Goal: Transaction & Acquisition: Purchase product/service

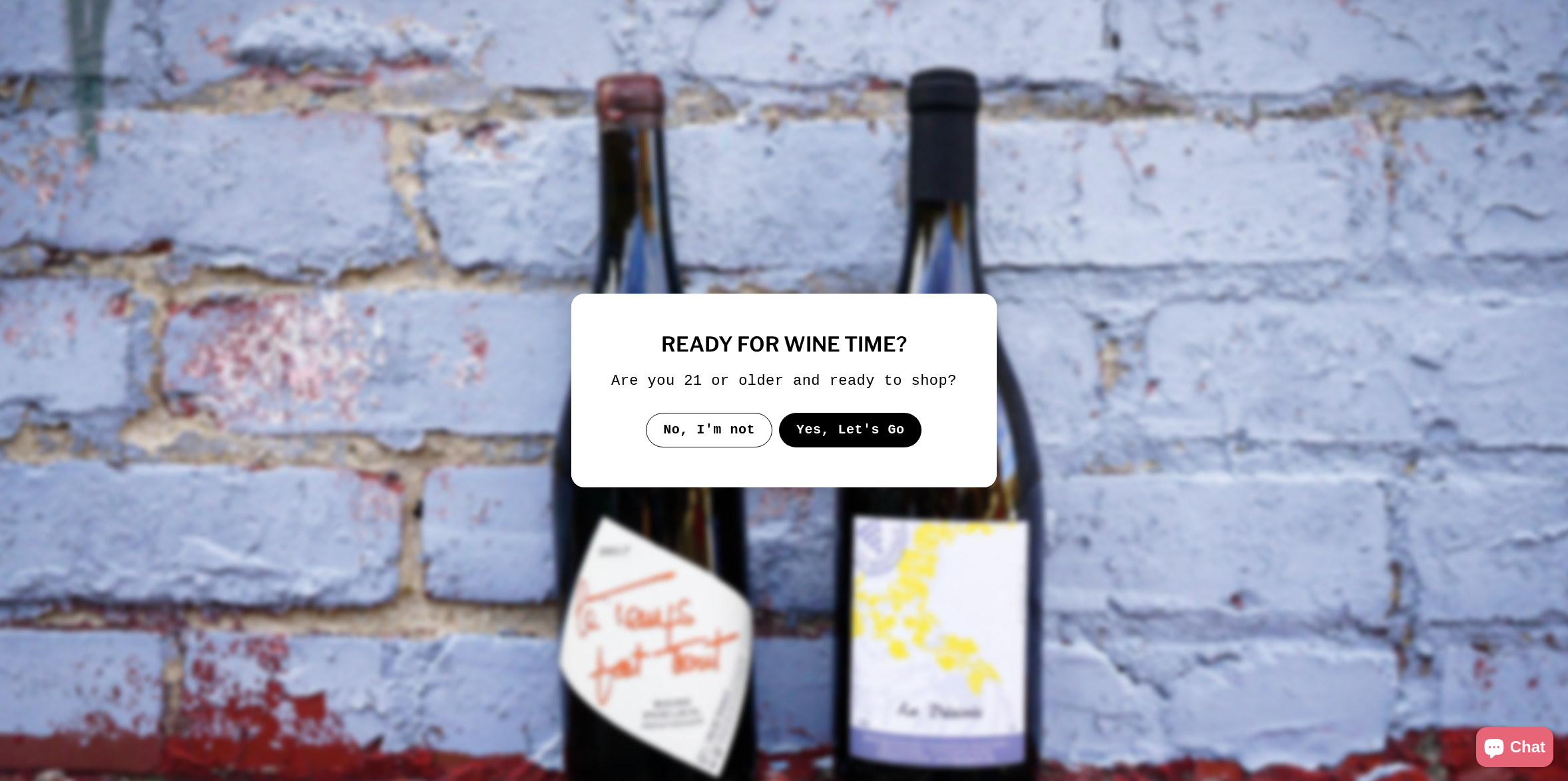
click at [893, 438] on button "Yes, Let's Go" at bounding box center [850, 430] width 143 height 34
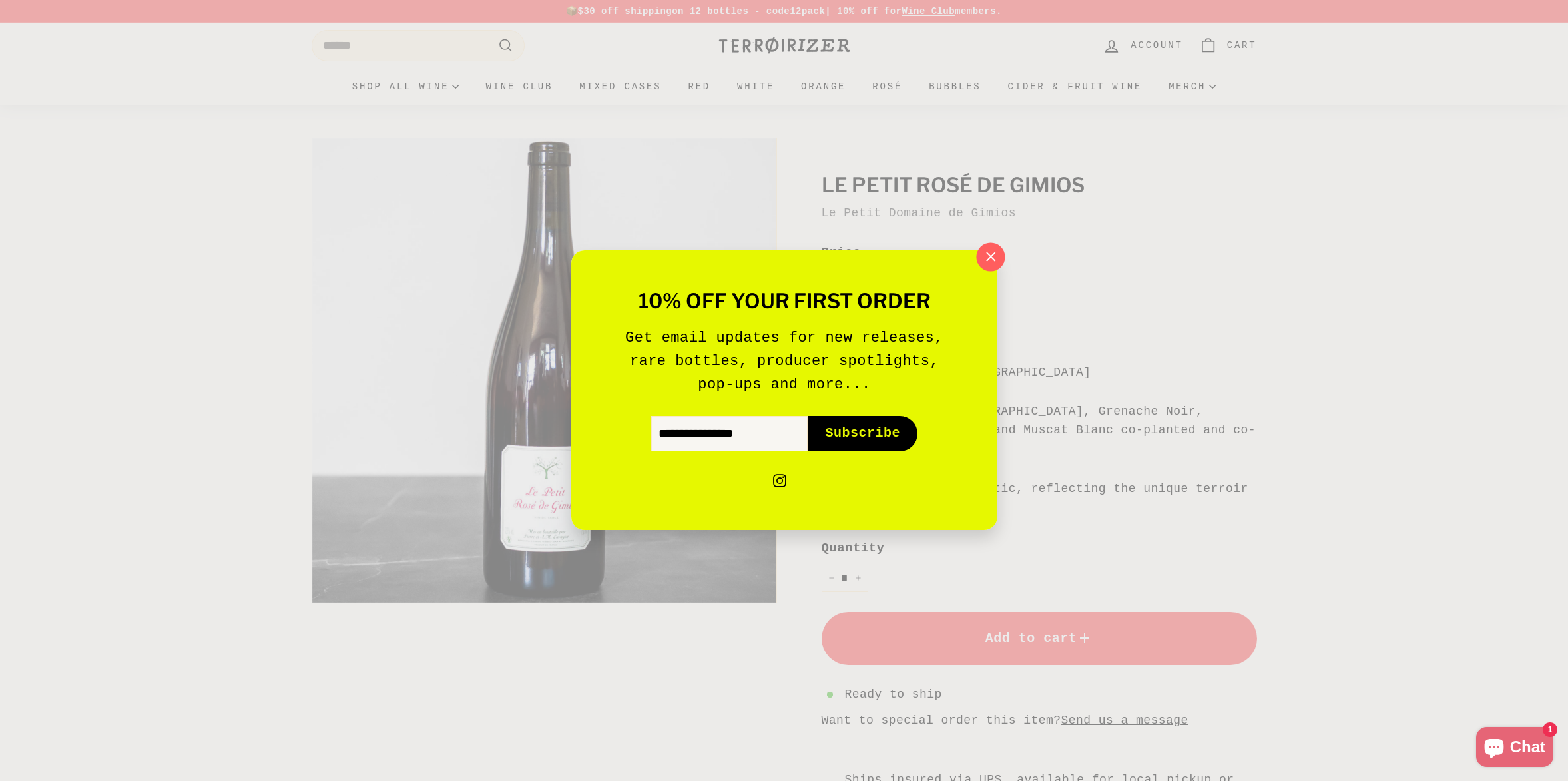
click at [997, 261] on icon "button" at bounding box center [989, 257] width 20 height 20
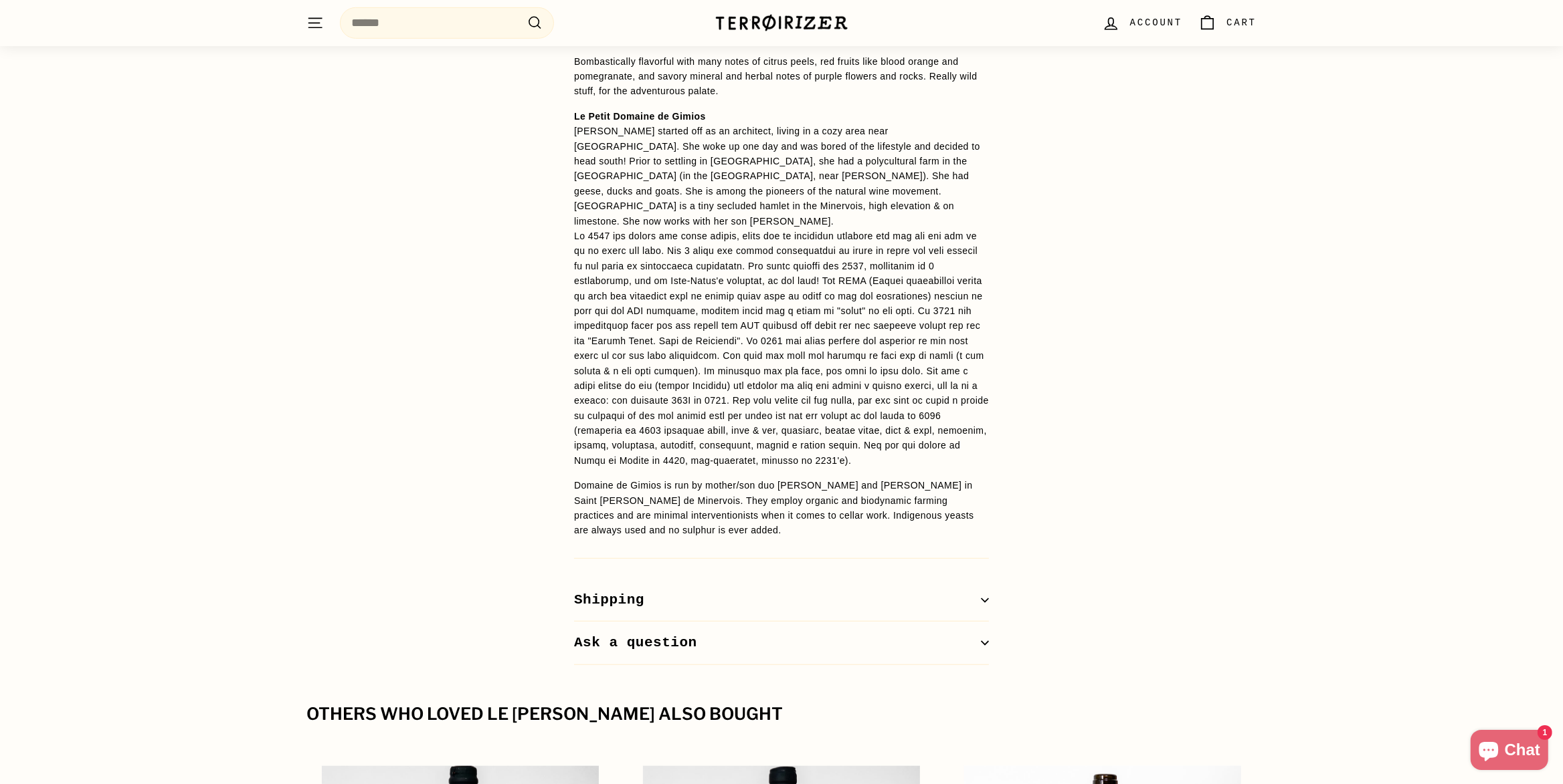
scroll to position [1086, 0]
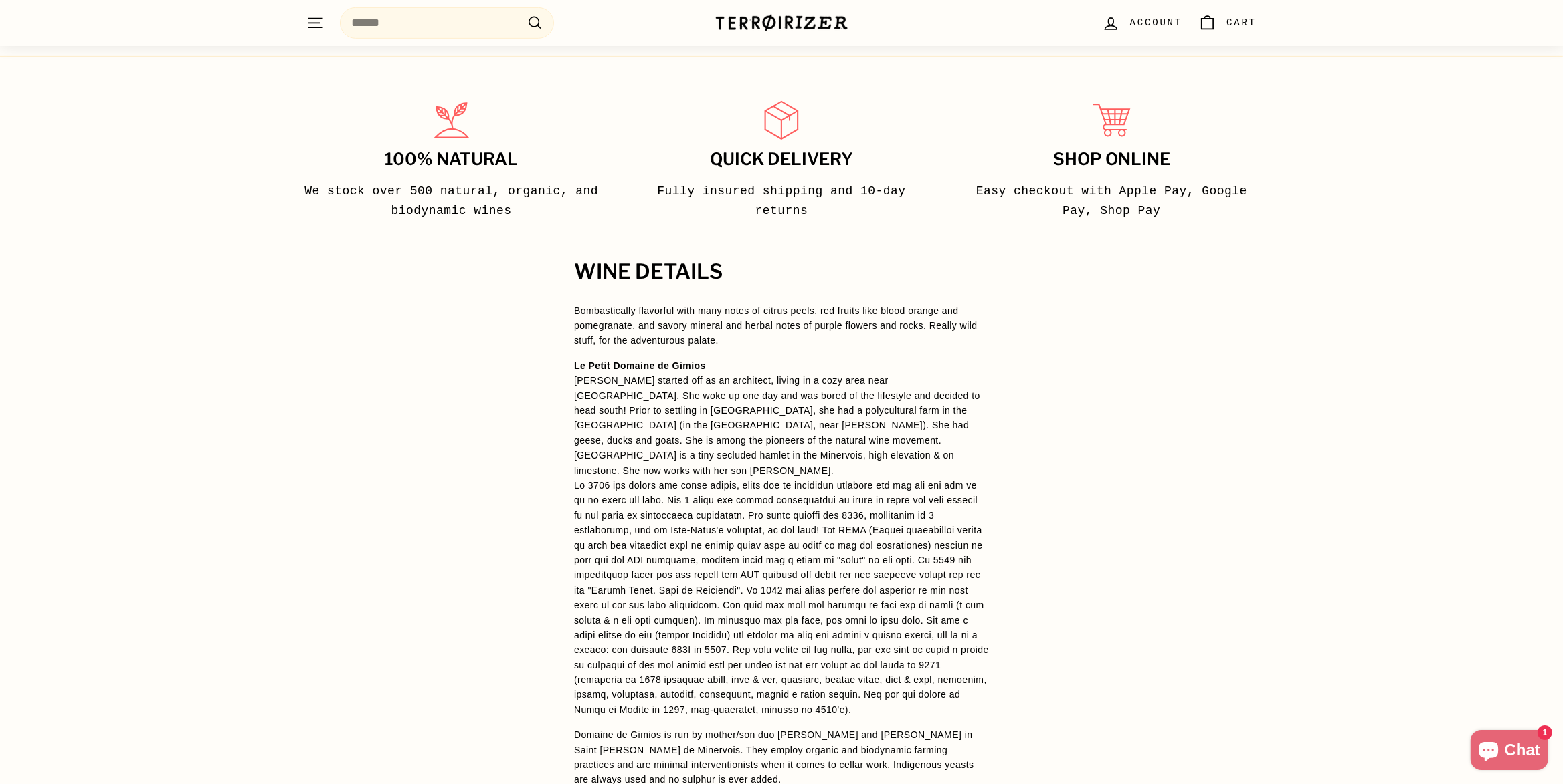
scroll to position [920, 0]
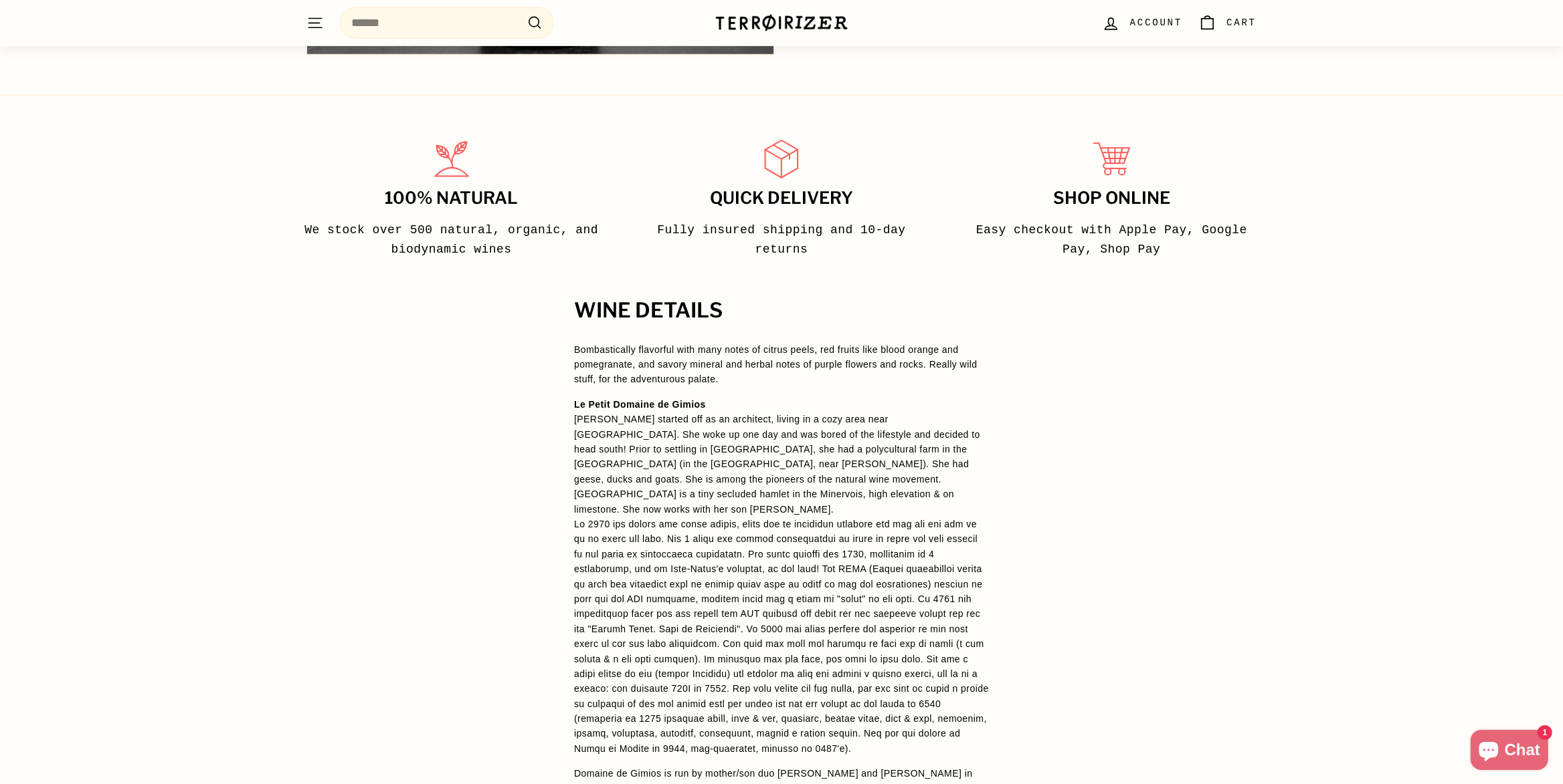
scroll to position [836, 0]
